Goal: Information Seeking & Learning: Find specific fact

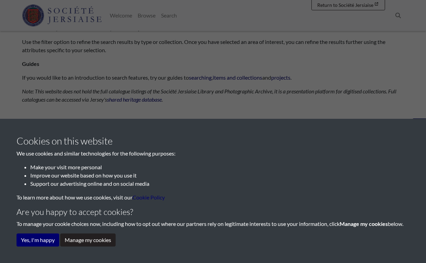
scroll to position [65, 0]
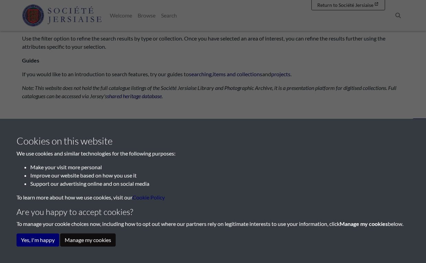
click at [85, 242] on button "Manage my cookies" at bounding box center [87, 240] width 55 height 13
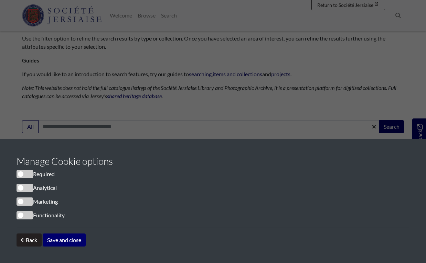
click at [24, 175] on span "cookieconsent" at bounding box center [25, 174] width 17 height 8
click at [27, 174] on span "cookieconsent" at bounding box center [25, 174] width 17 height 8
drag, startPoint x: 30, startPoint y: 174, endPoint x: 9, endPoint y: 174, distance: 21.7
click at [9, 174] on div "Cookies on this website We use cookies and similar technologies for the followi…" at bounding box center [213, 201] width 426 height 124
click at [73, 243] on button "Save and close" at bounding box center [64, 240] width 43 height 13
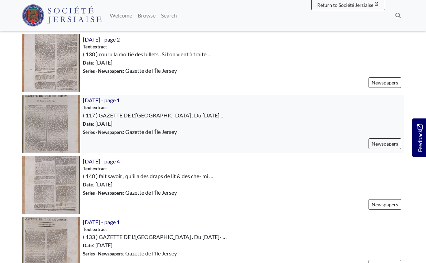
scroll to position [229, 0]
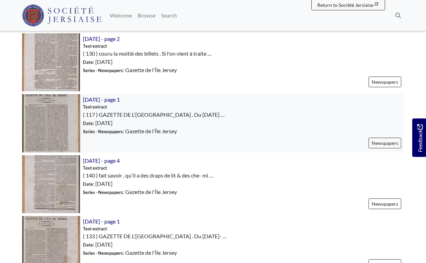
click at [53, 136] on img at bounding box center [51, 123] width 58 height 58
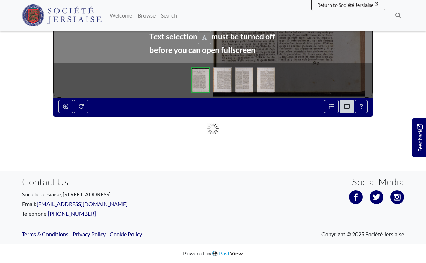
scroll to position [88, 0]
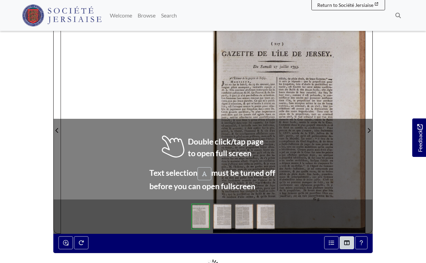
click at [285, 78] on div at bounding box center [289, 126] width 152 height 215
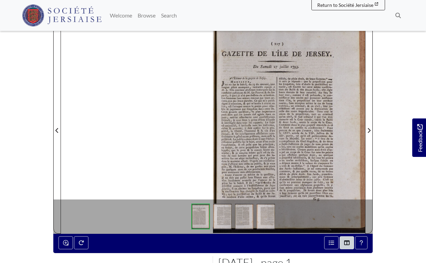
click at [248, 138] on div at bounding box center [289, 126] width 152 height 215
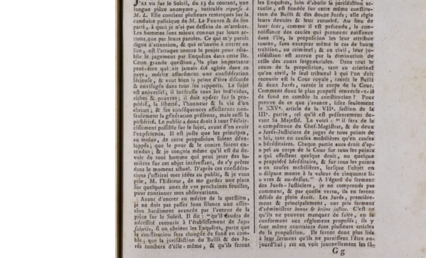
scroll to position [75, 0]
